Goal: Communication & Community: Ask a question

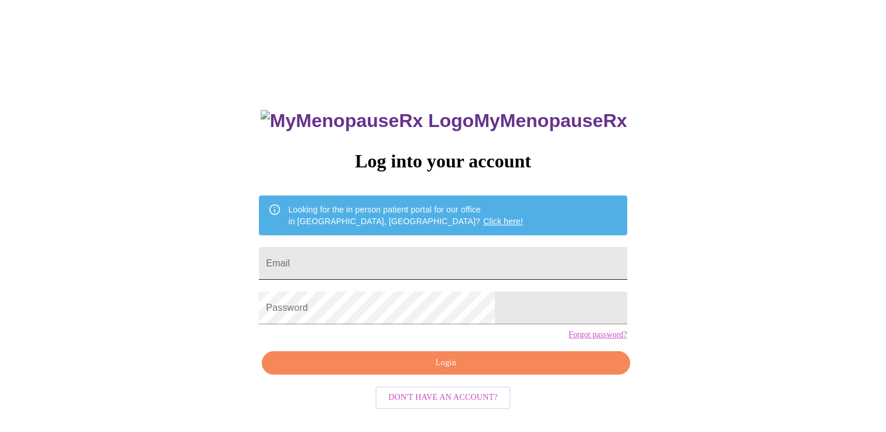
click at [436, 266] on input "Email" at bounding box center [443, 263] width 368 height 33
type input "[EMAIL_ADDRESS][DOMAIN_NAME]"
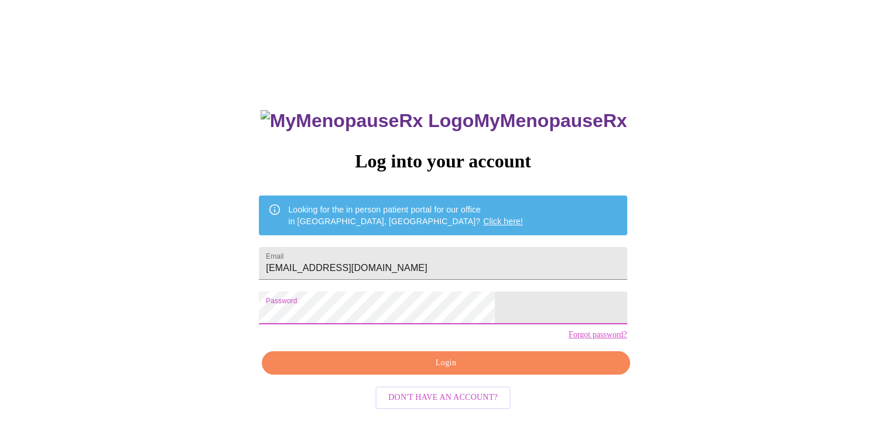
click at [439, 371] on span "Login" at bounding box center [445, 363] width 341 height 15
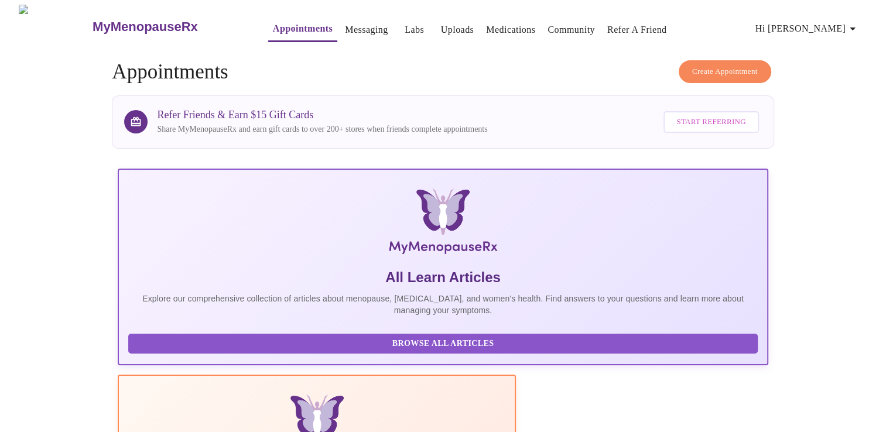
click at [500, 24] on link "Medications" at bounding box center [510, 30] width 49 height 16
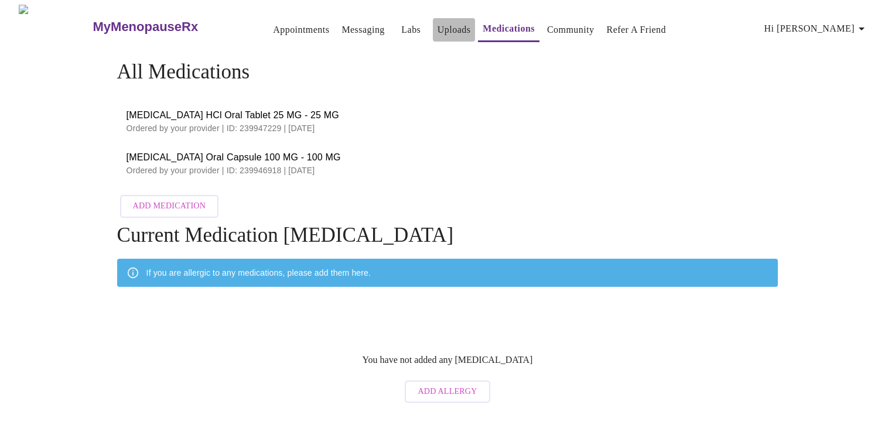
click at [438, 28] on link "Uploads" at bounding box center [454, 30] width 33 height 16
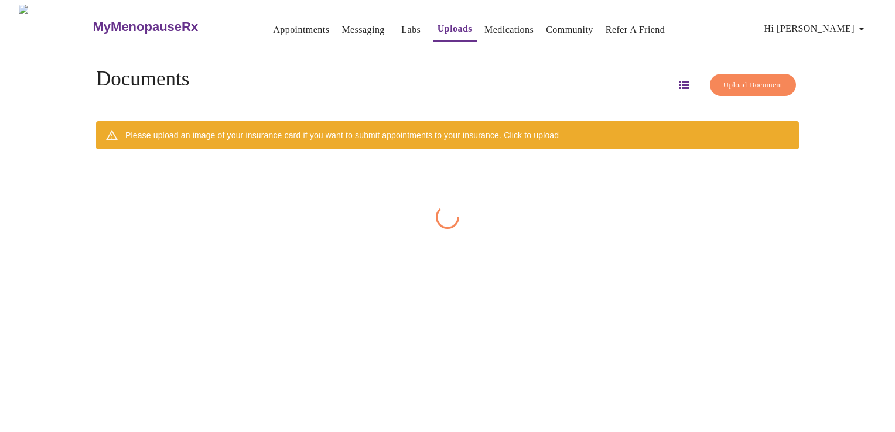
click at [401, 28] on link "Labs" at bounding box center [410, 30] width 19 height 16
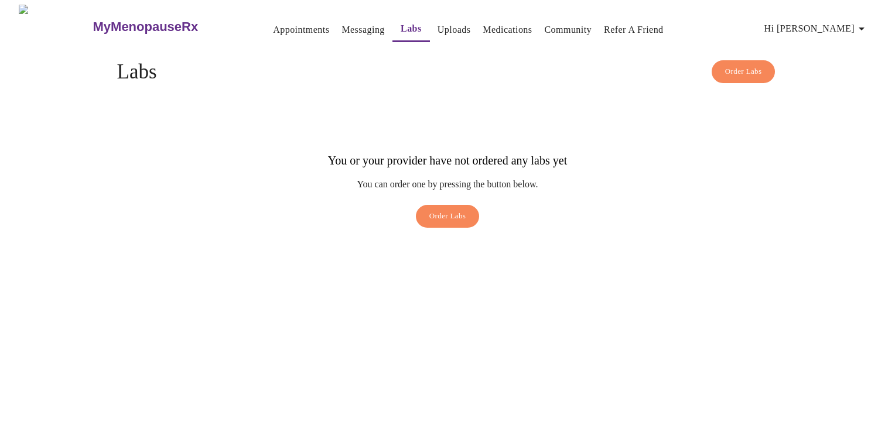
click at [342, 29] on link "Messaging" at bounding box center [363, 30] width 43 height 16
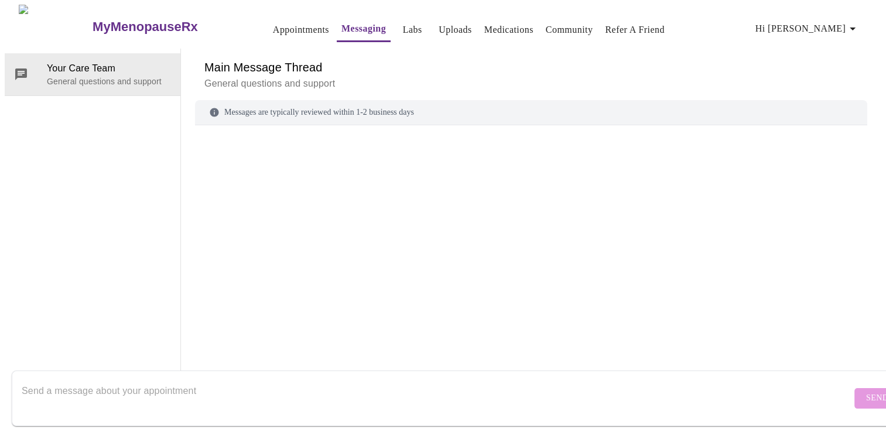
click at [378, 384] on textarea "Send a message about your appointment" at bounding box center [437, 398] width 830 height 37
type textarea "Has my medication been shipped yet?"
click at [866, 391] on span "Send" at bounding box center [877, 398] width 22 height 15
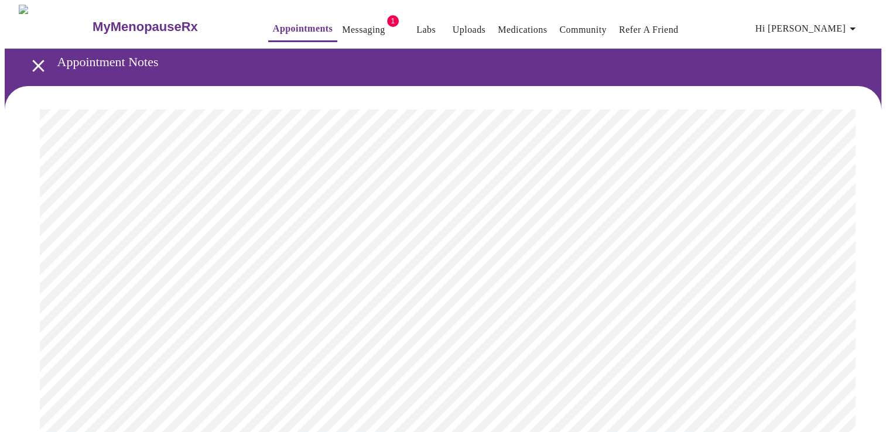
click at [356, 22] on link "Messaging" at bounding box center [363, 30] width 43 height 16
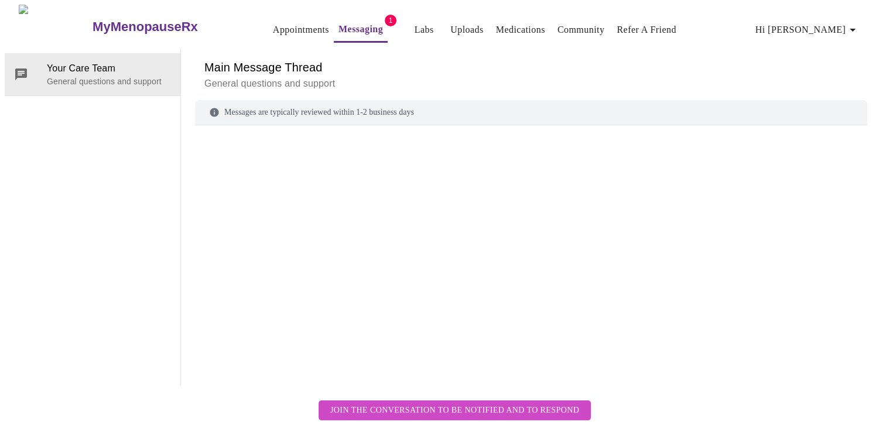
scroll to position [44, 0]
